Goal: Use online tool/utility: Utilize a website feature to perform a specific function

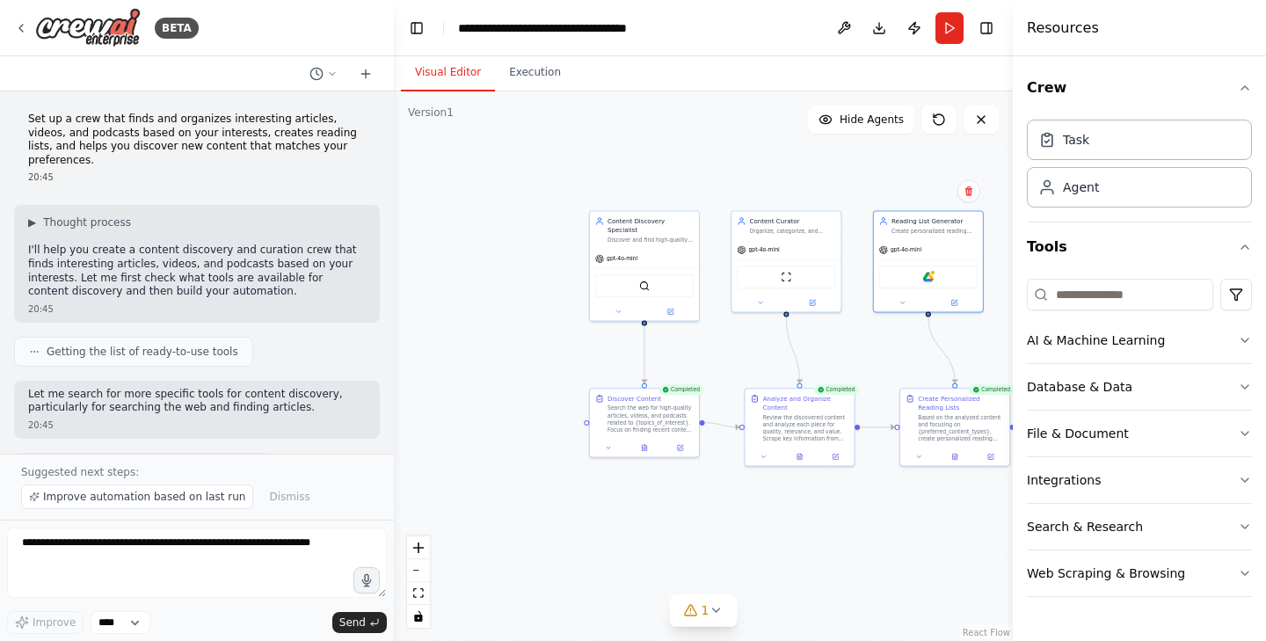
scroll to position [2263, 0]
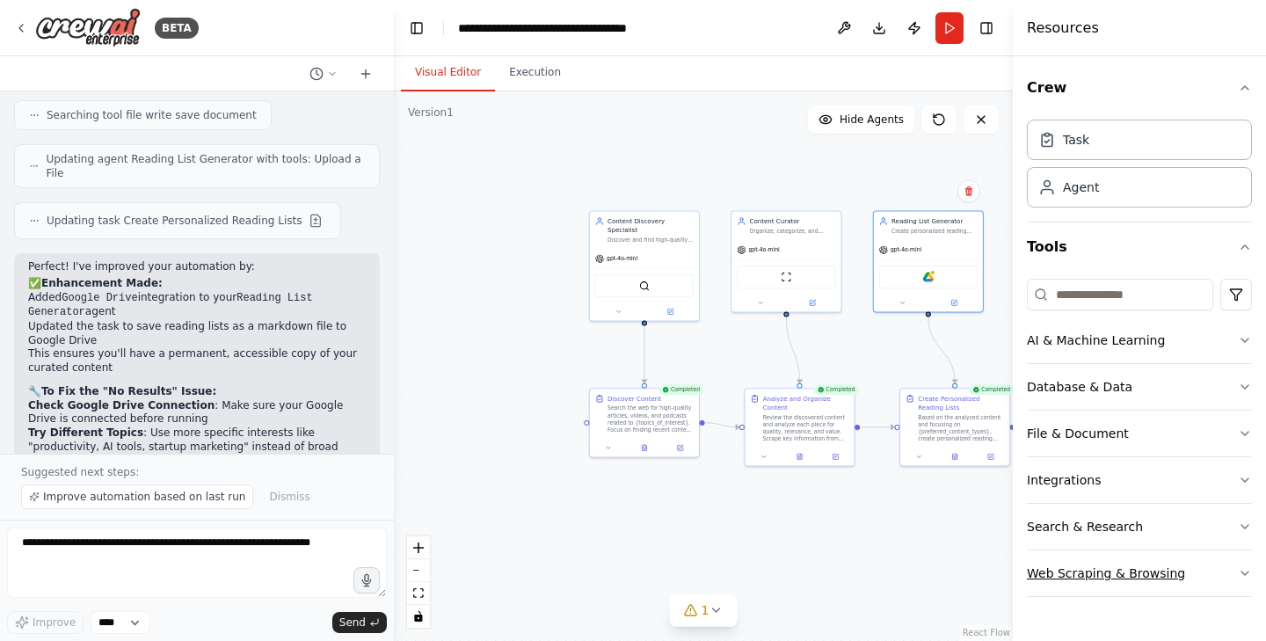
click at [1241, 568] on icon "button" at bounding box center [1245, 573] width 14 height 14
click at [28, 32] on icon at bounding box center [21, 28] width 14 height 14
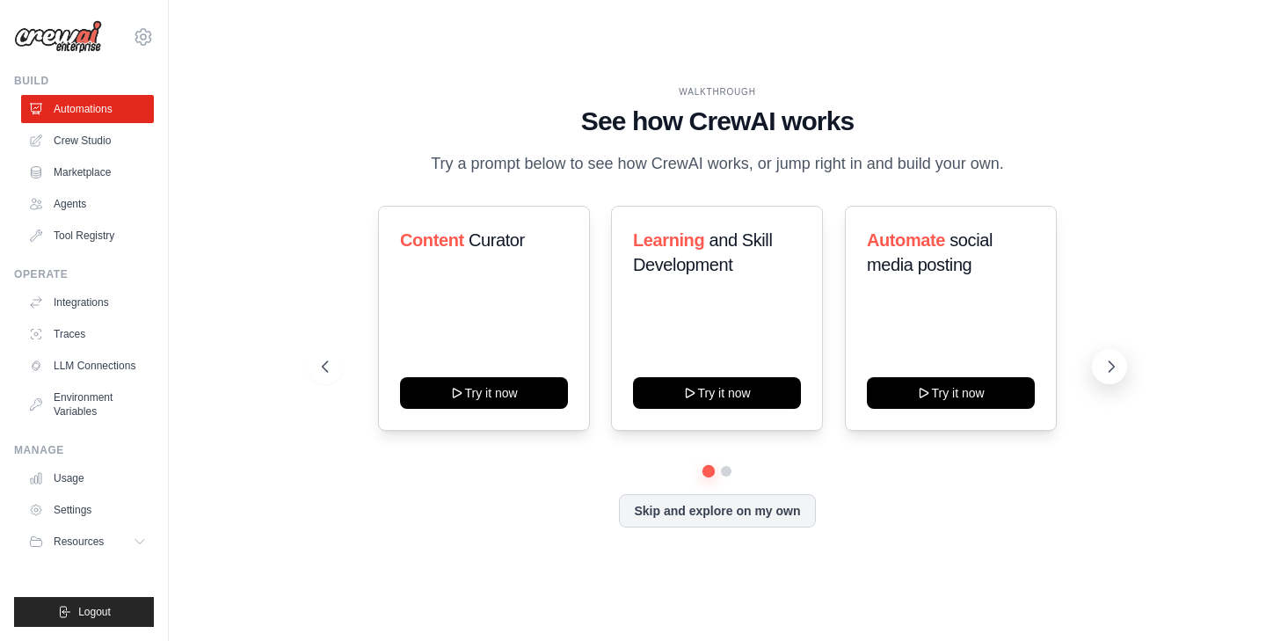
click at [1104, 367] on icon at bounding box center [1111, 367] width 18 height 18
click at [1104, 371] on icon at bounding box center [1111, 367] width 18 height 18
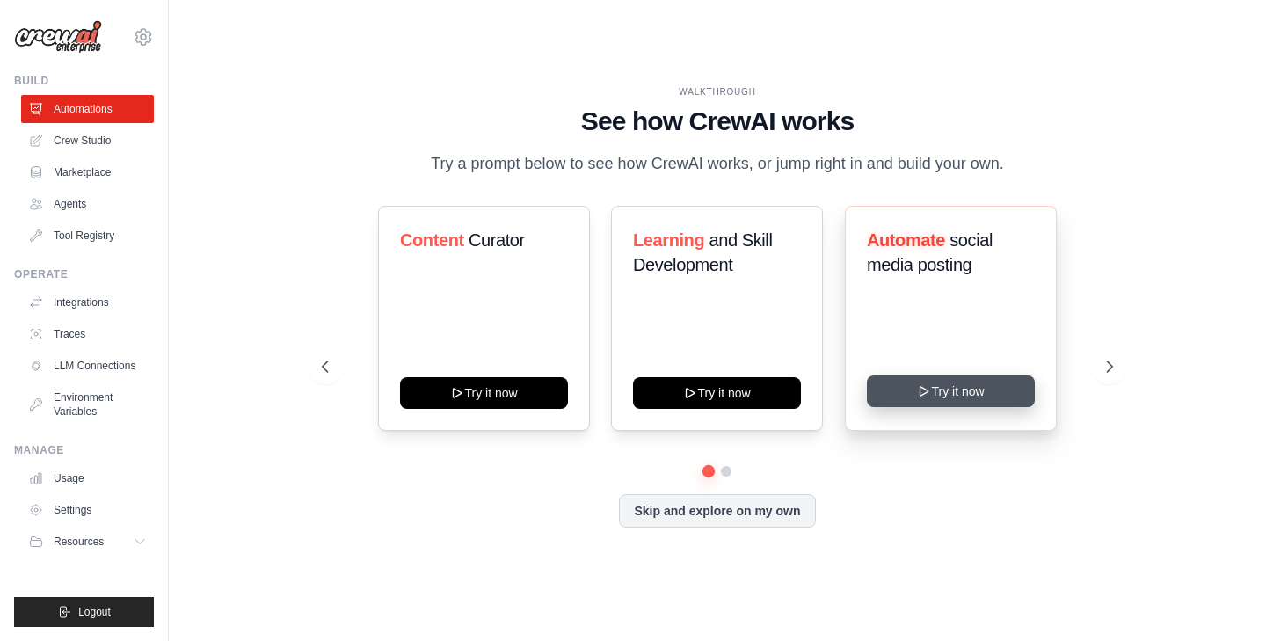
click at [958, 395] on button "Try it now" at bounding box center [951, 391] width 168 height 32
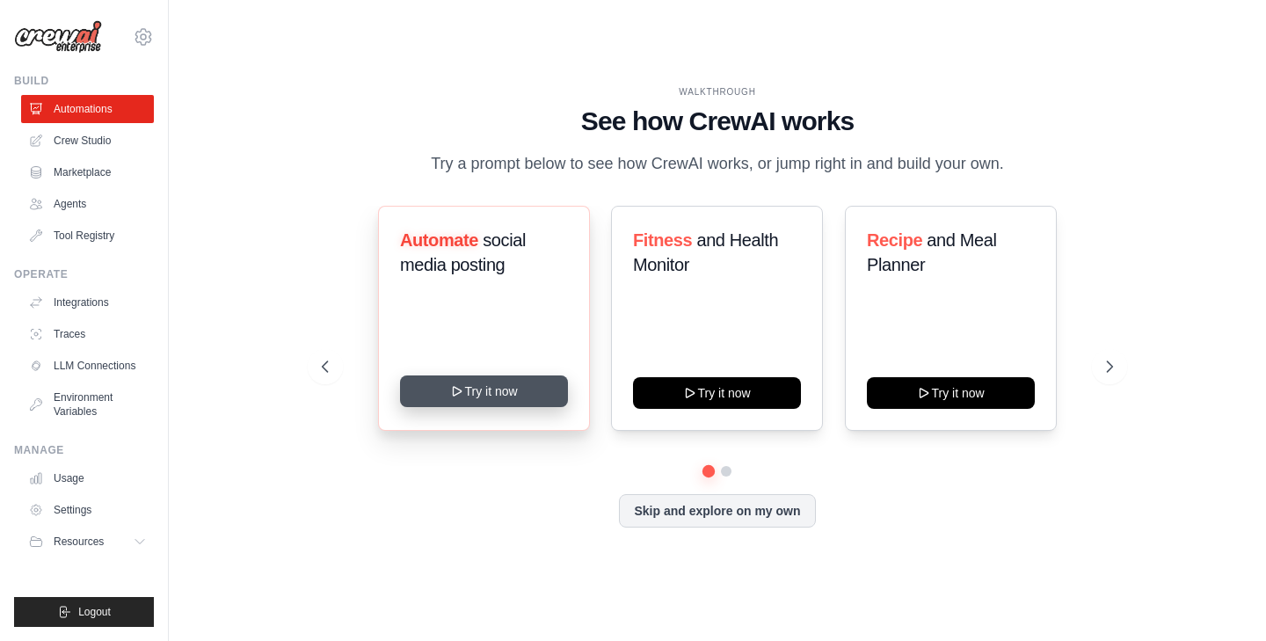
click at [466, 393] on button "Try it now" at bounding box center [484, 391] width 168 height 32
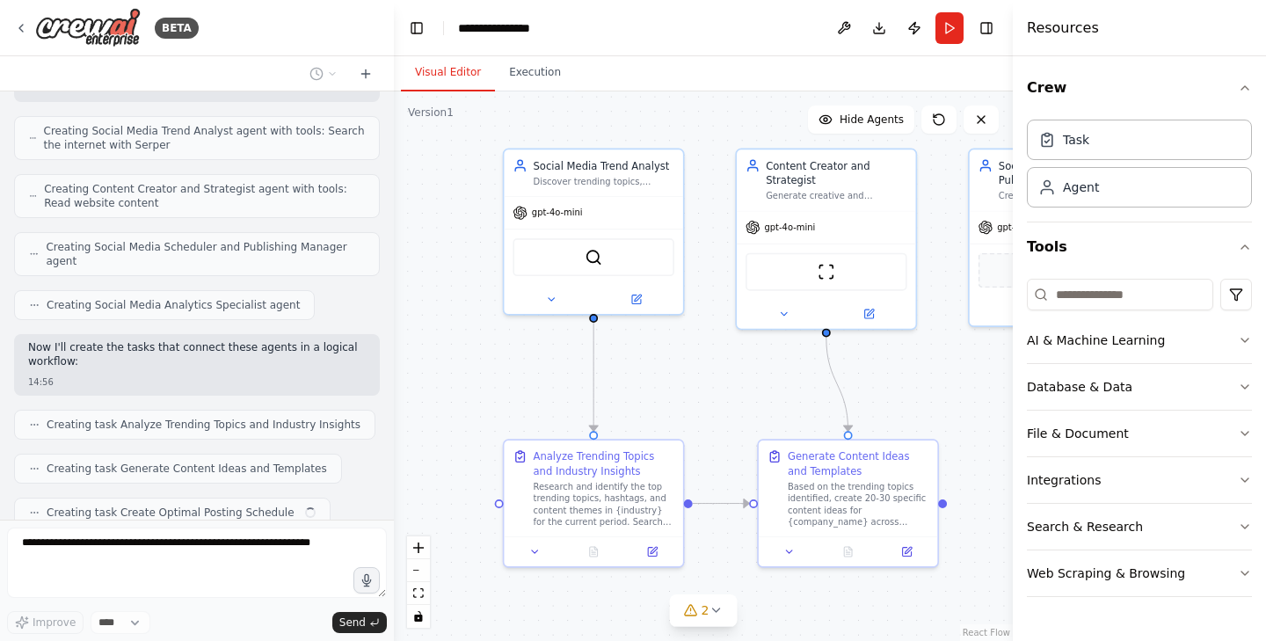
scroll to position [917, 0]
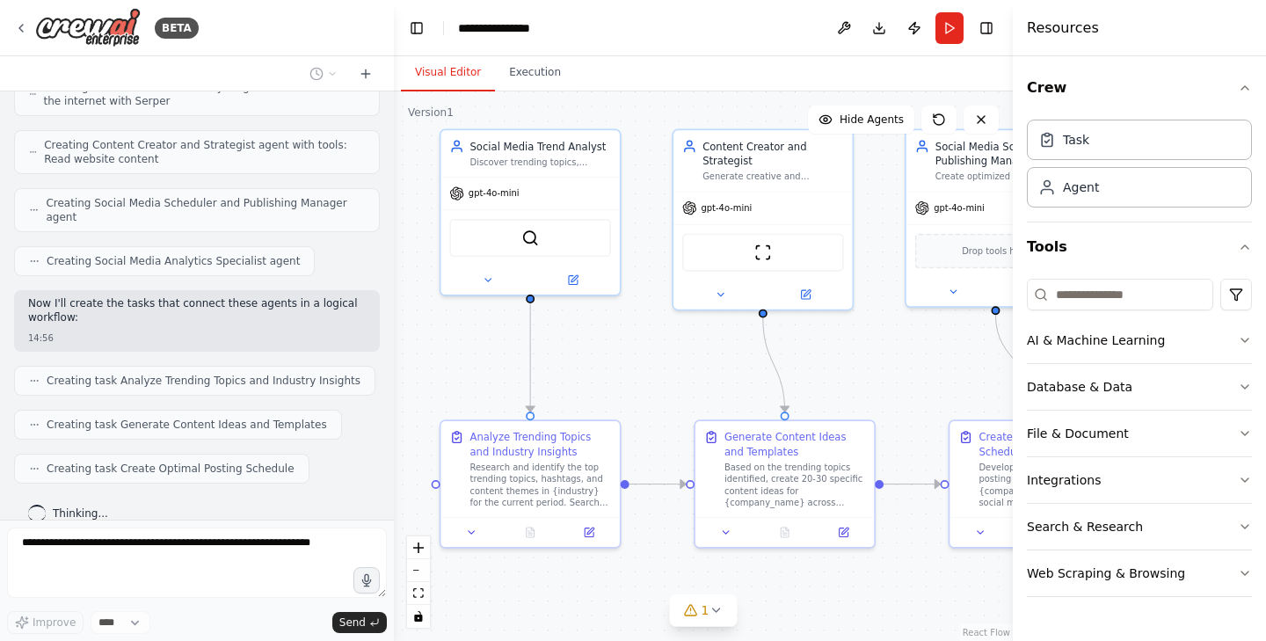
drag, startPoint x: 672, startPoint y: 462, endPoint x: 606, endPoint y: 361, distance: 120.7
click at [606, 361] on div ".deletable-edge-delete-btn { width: 20px; height: 20px; border: 0px solid #ffff…" at bounding box center [703, 365] width 619 height 549
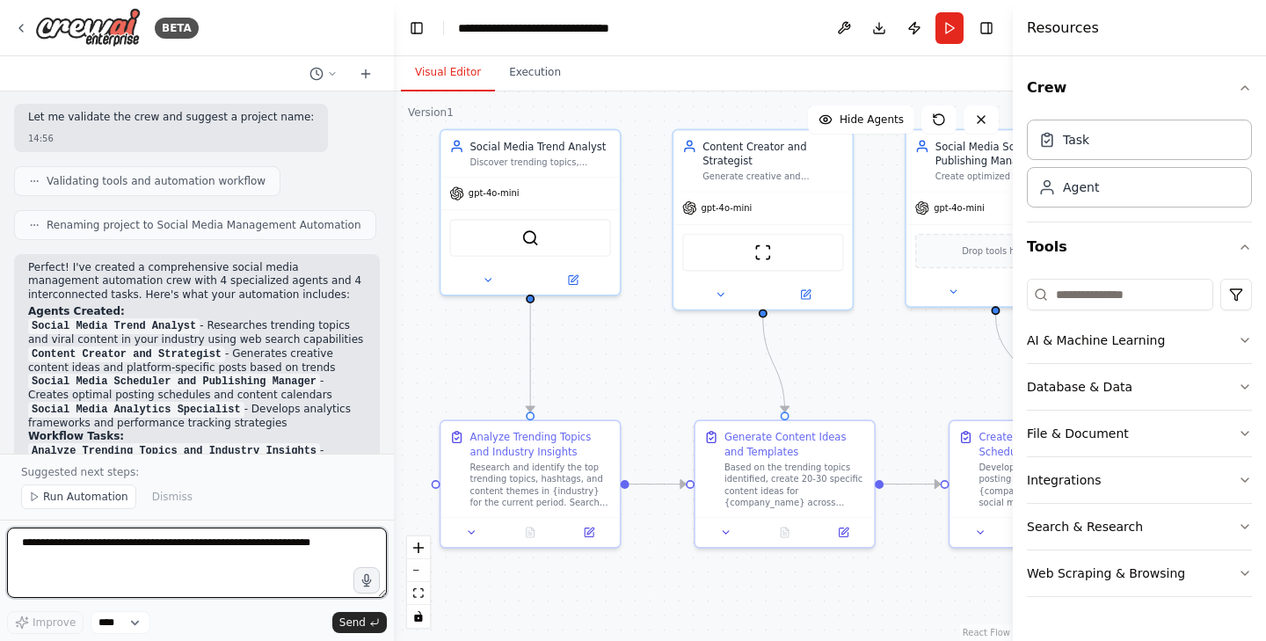
scroll to position [1368, 0]
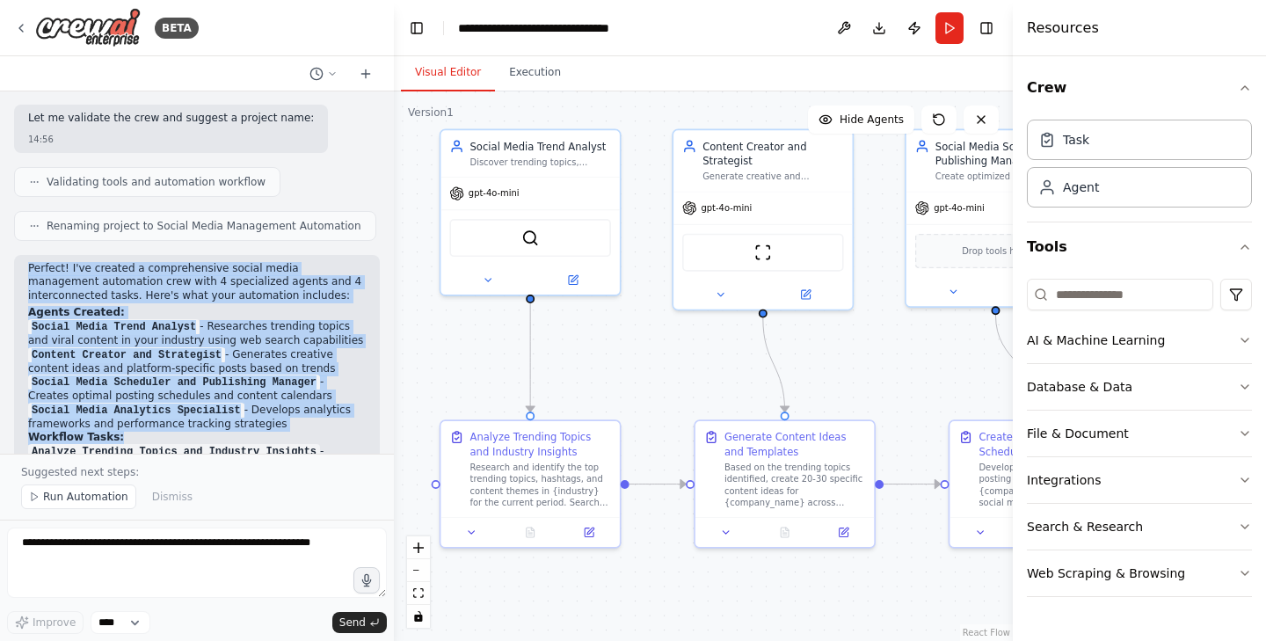
drag, startPoint x: 28, startPoint y: 240, endPoint x: 208, endPoint y: 403, distance: 243.3
click at [208, 403] on div "Perfect! I've created a comprehensive social media management automation crew w…" at bounding box center [197, 498] width 338 height 473
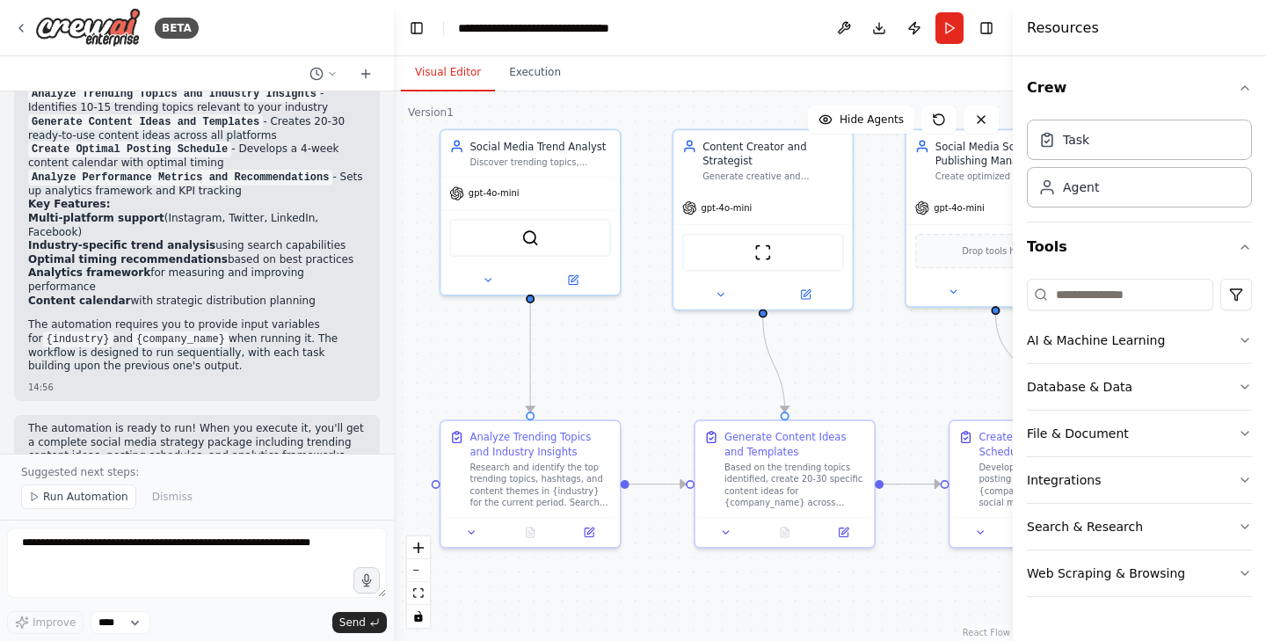
scroll to position [1724, 0]
click at [197, 319] on p "The automation requires you to provide input variables for {industry} and {comp…" at bounding box center [197, 346] width 338 height 55
copy div "Perfect! I've created a comprehensive social media management automation crew w…"
click at [950, 29] on button "Run" at bounding box center [949, 28] width 28 height 32
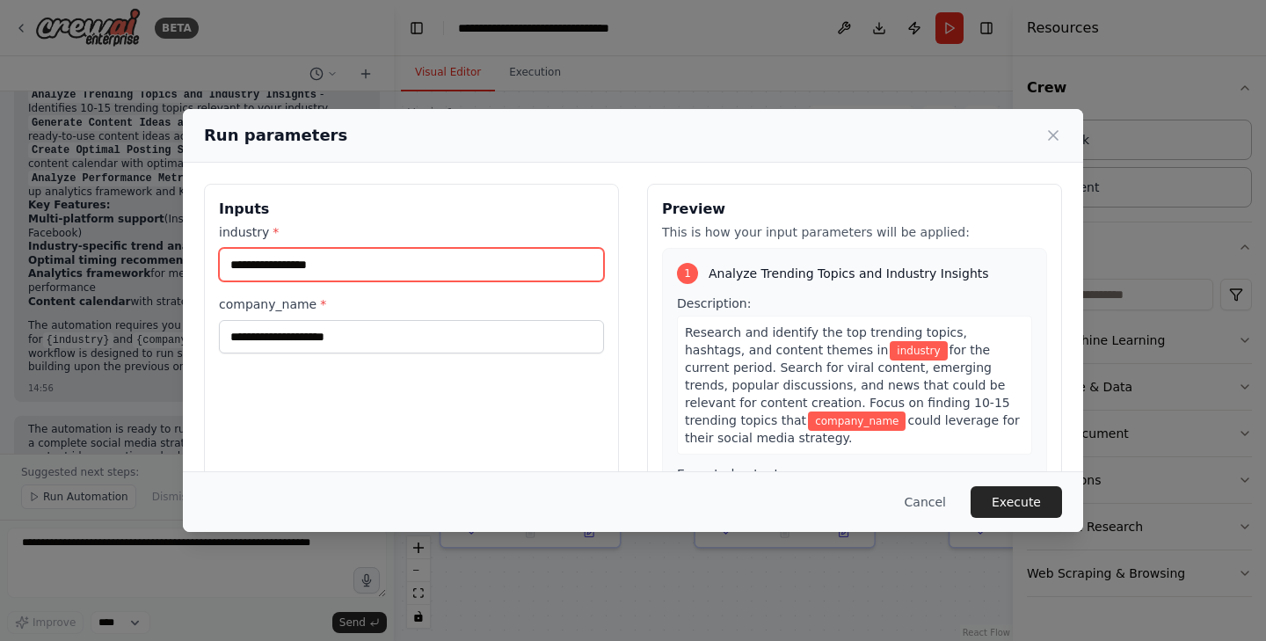
click at [469, 265] on input "industry *" at bounding box center [411, 264] width 385 height 33
paste input "**********"
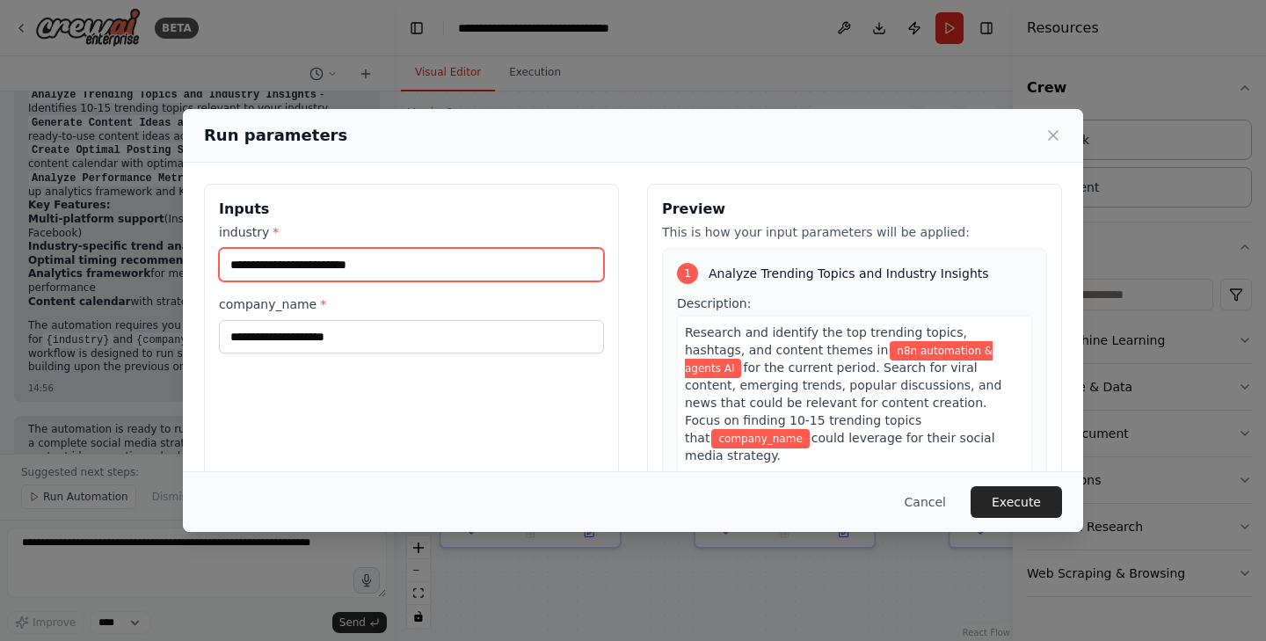
type input "**********"
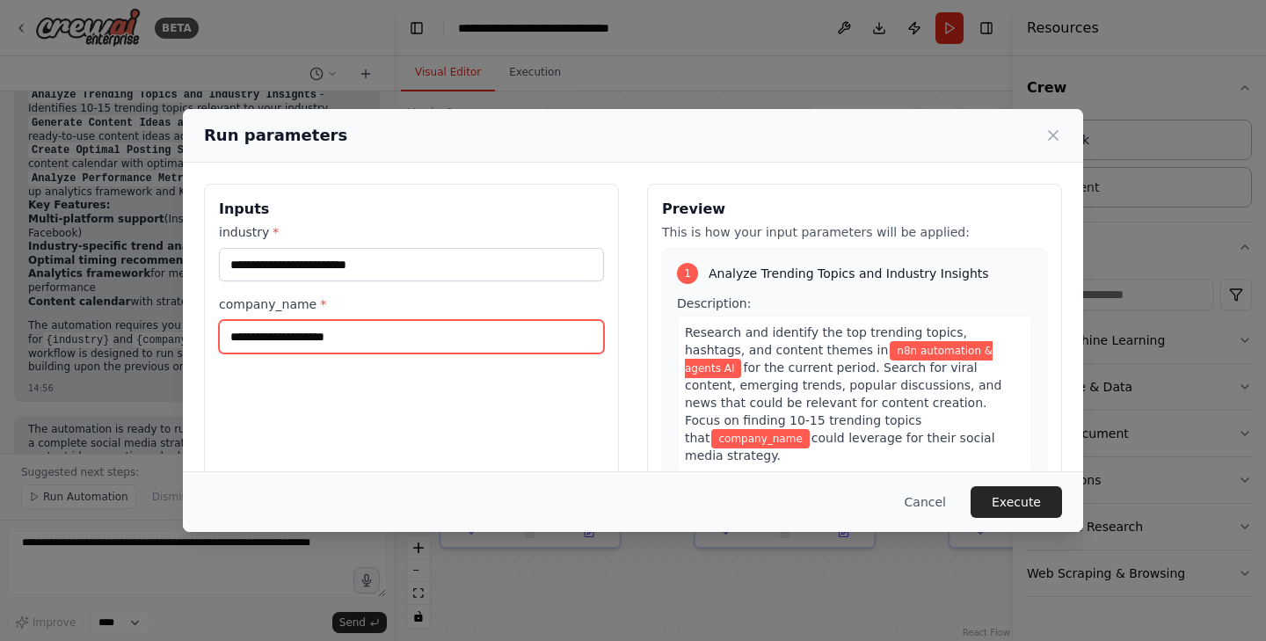
click at [383, 340] on input "company_name *" at bounding box center [411, 336] width 385 height 33
paste input "**********"
click at [236, 335] on input "**********" at bounding box center [411, 336] width 385 height 33
type input "**********"
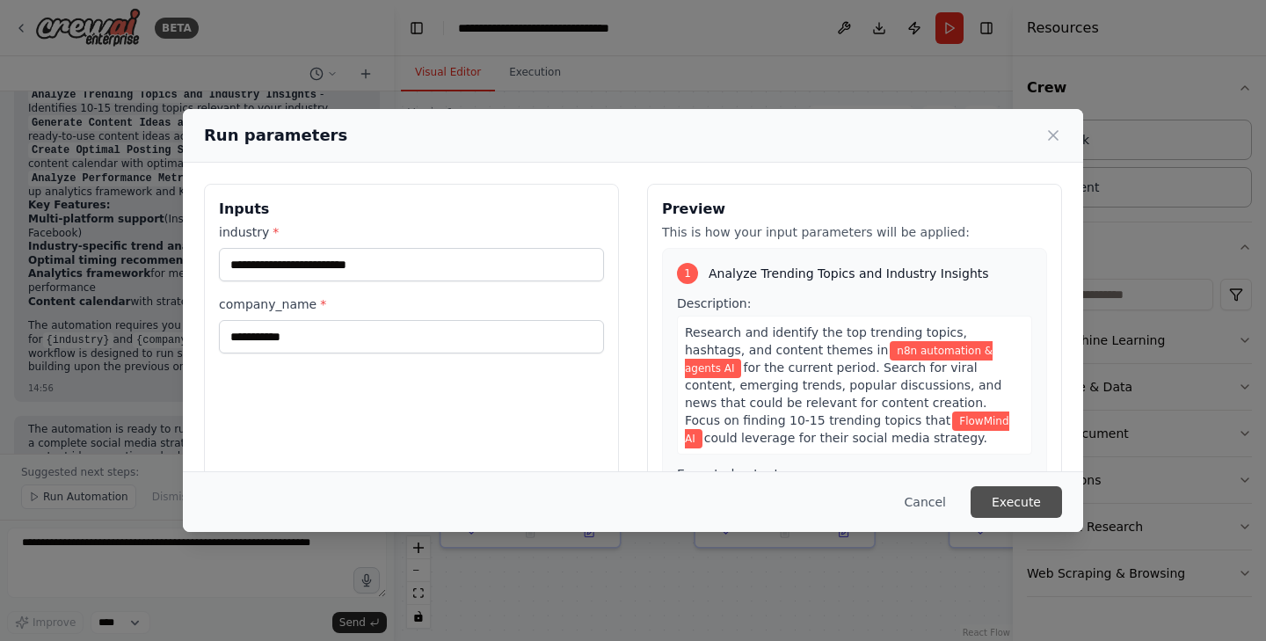
click at [1013, 497] on button "Execute" at bounding box center [1015, 502] width 91 height 32
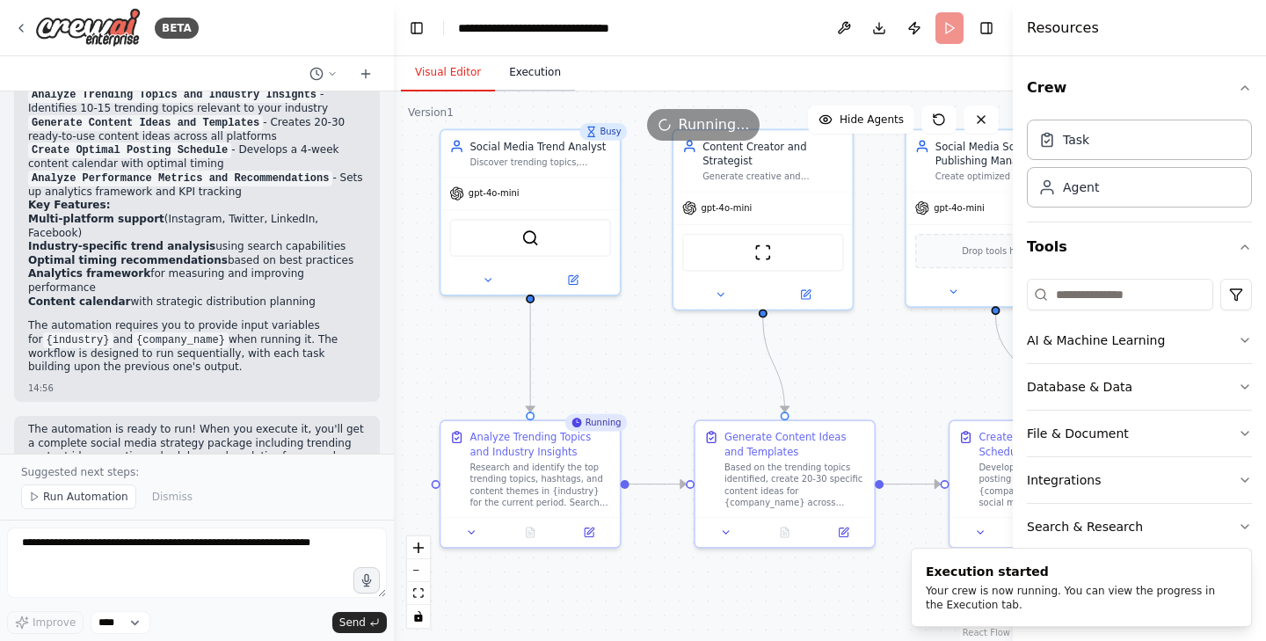
click at [540, 83] on button "Execution" at bounding box center [535, 72] width 80 height 37
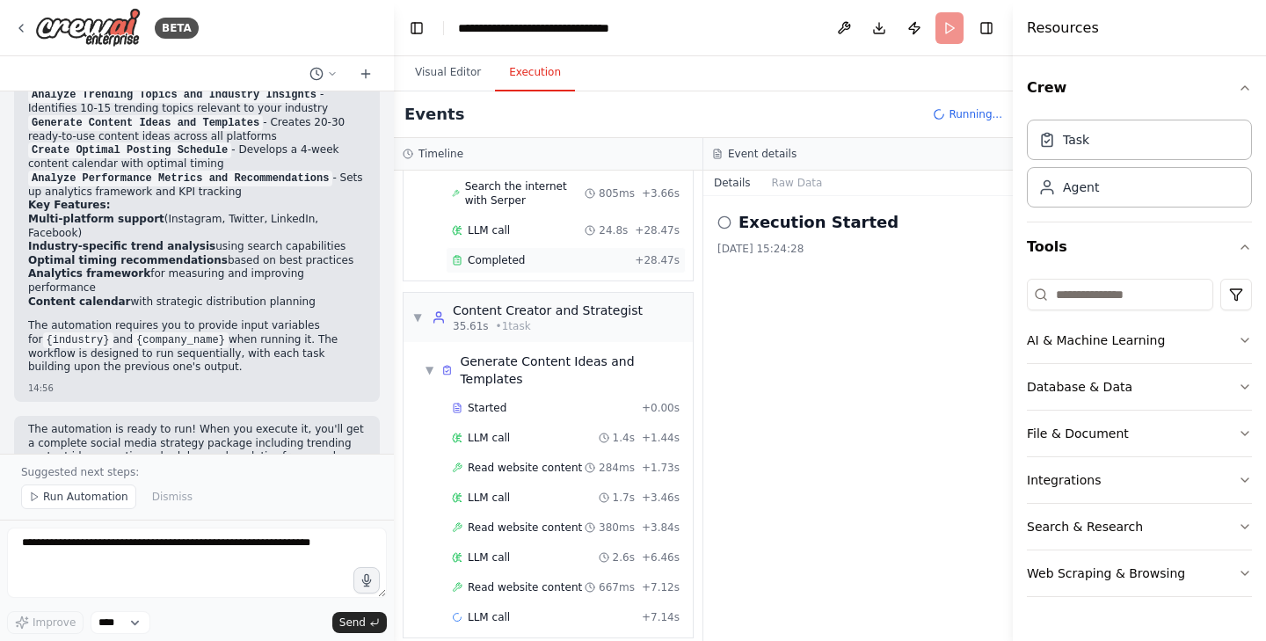
scroll to position [185, 0]
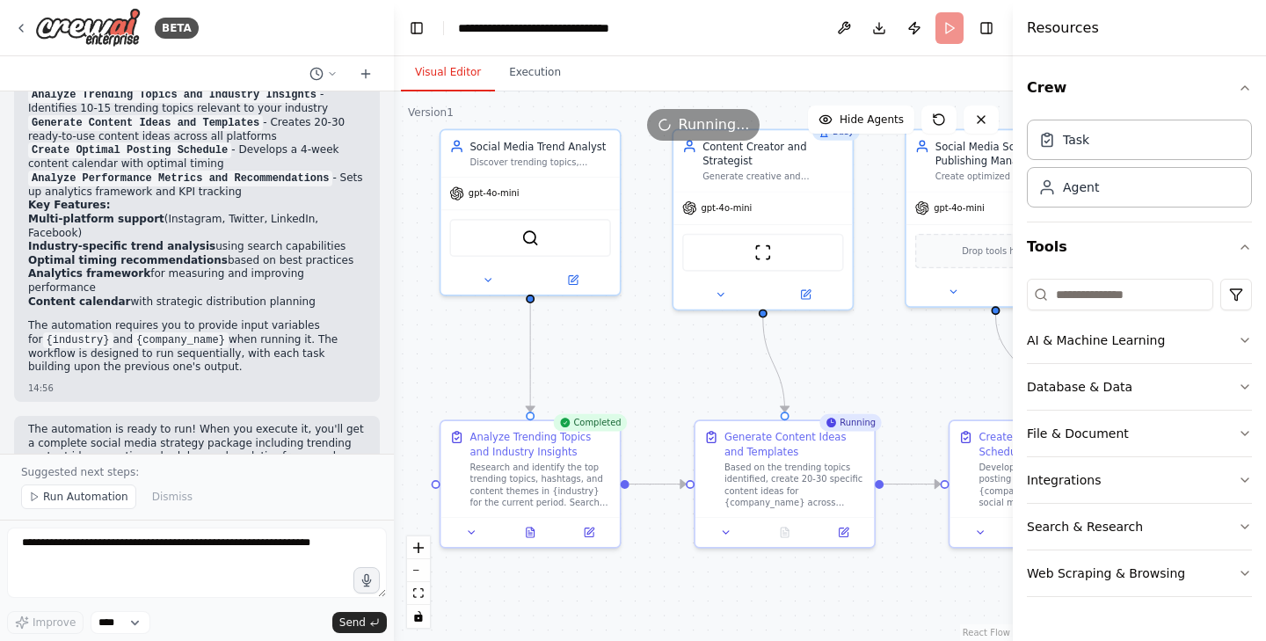
click at [453, 76] on button "Visual Editor" at bounding box center [448, 72] width 94 height 37
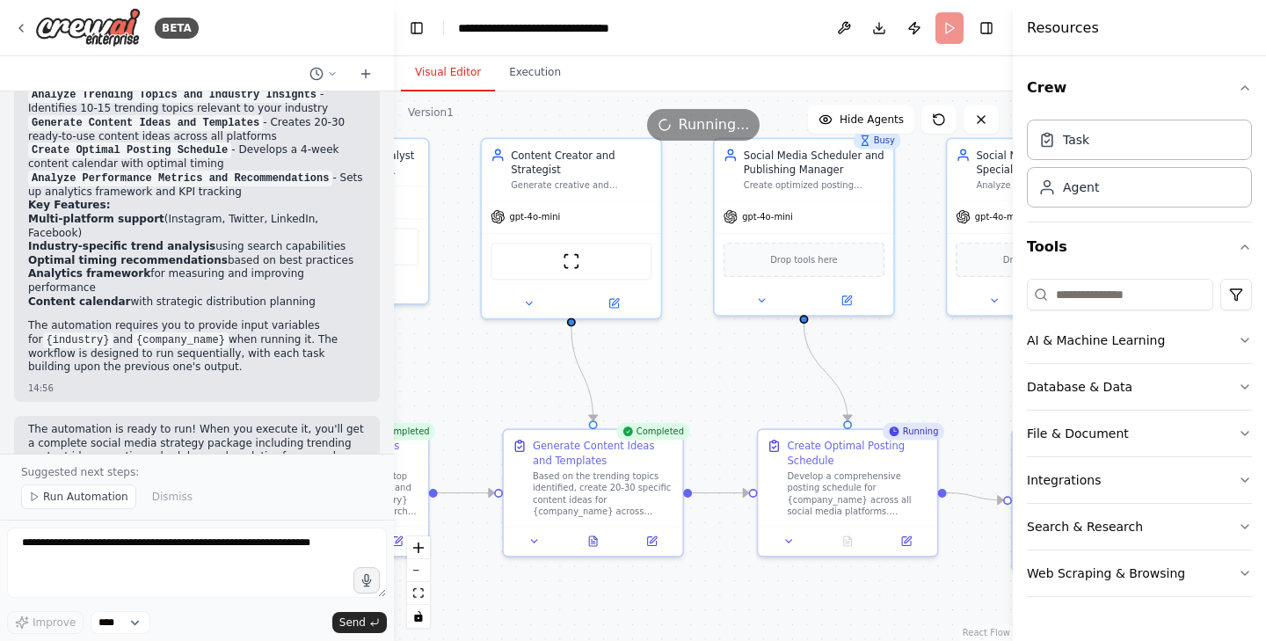
drag, startPoint x: 907, startPoint y: 358, endPoint x: 715, endPoint y: 367, distance: 191.8
click at [715, 367] on div ".deletable-edge-delete-btn { width: 20px; height: 20px; border: 0px solid #ffff…" at bounding box center [703, 365] width 619 height 549
click at [546, 76] on button "Execution" at bounding box center [535, 72] width 80 height 37
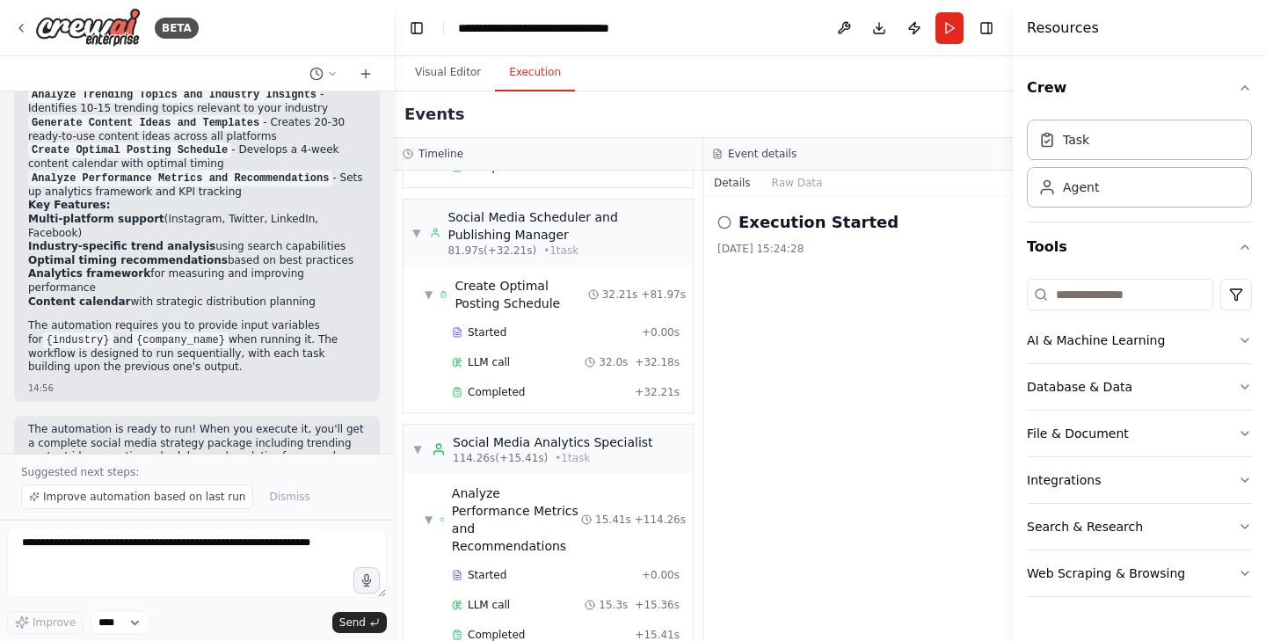
scroll to position [665, 0]
click at [879, 32] on button "Download" at bounding box center [879, 28] width 28 height 32
